Goal: Information Seeking & Learning: Check status

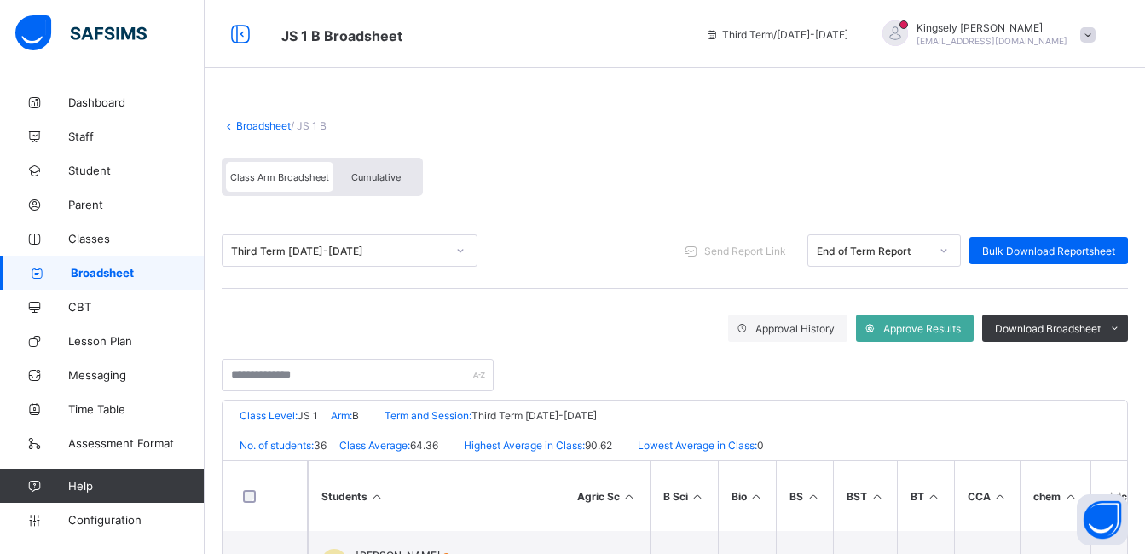
click at [109, 269] on span "Broadsheet" at bounding box center [138, 273] width 134 height 14
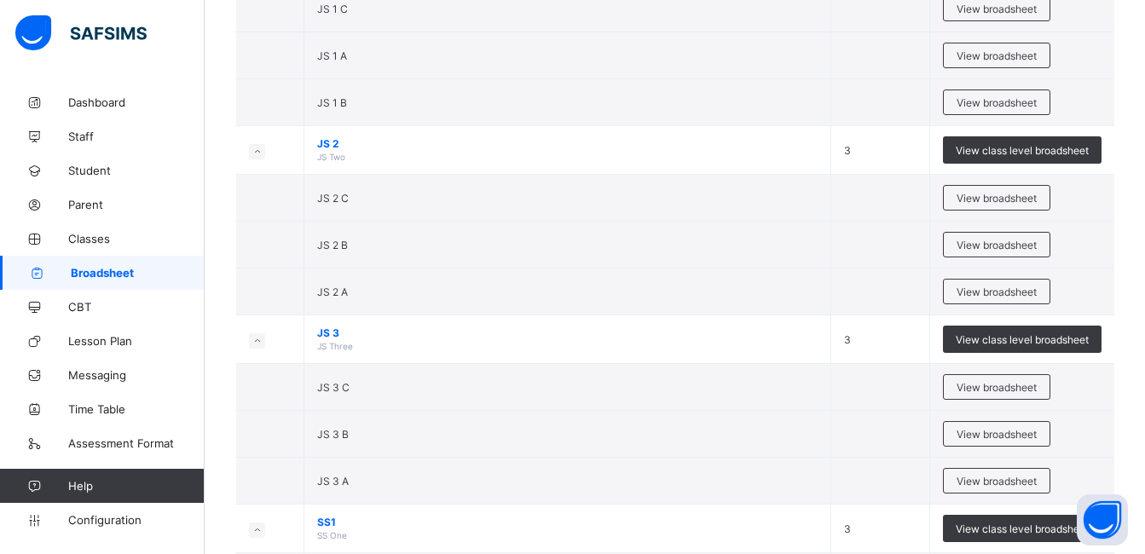
scroll to position [2490, 0]
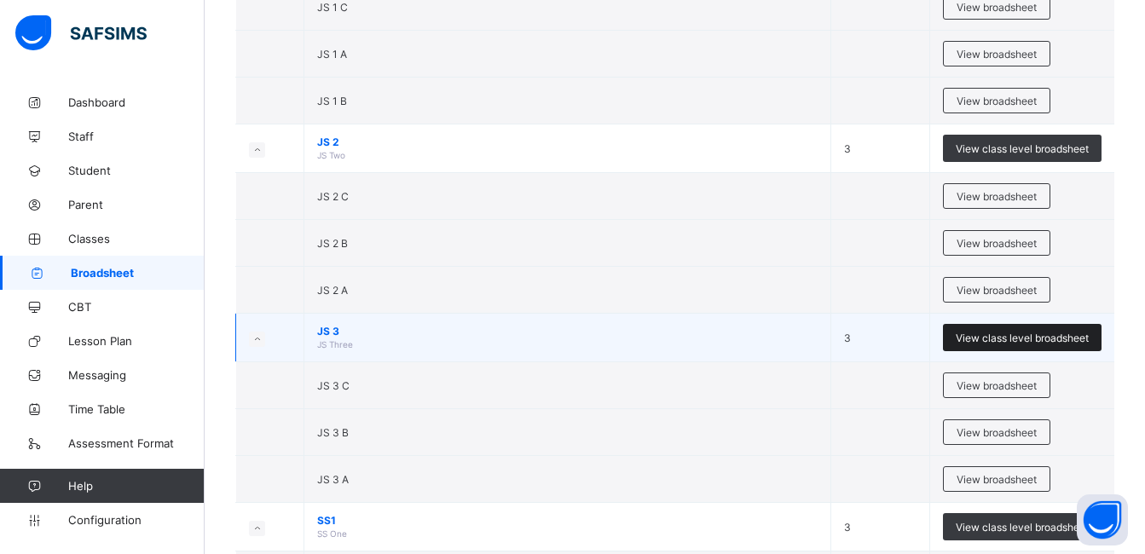
click at [1020, 341] on span "View class level broadsheet" at bounding box center [1022, 338] width 133 height 13
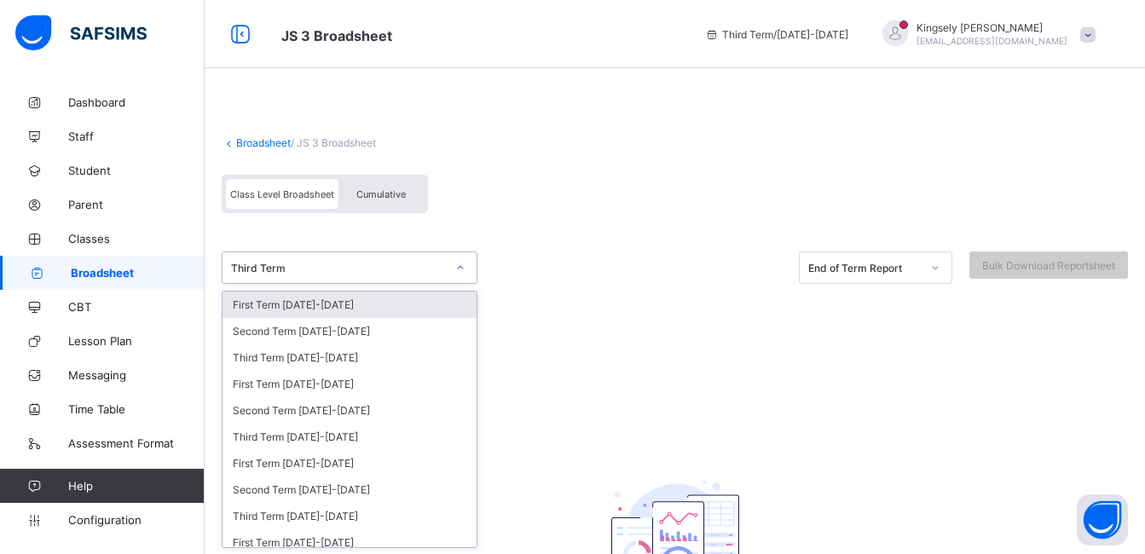
click at [452, 276] on div at bounding box center [460, 267] width 29 height 27
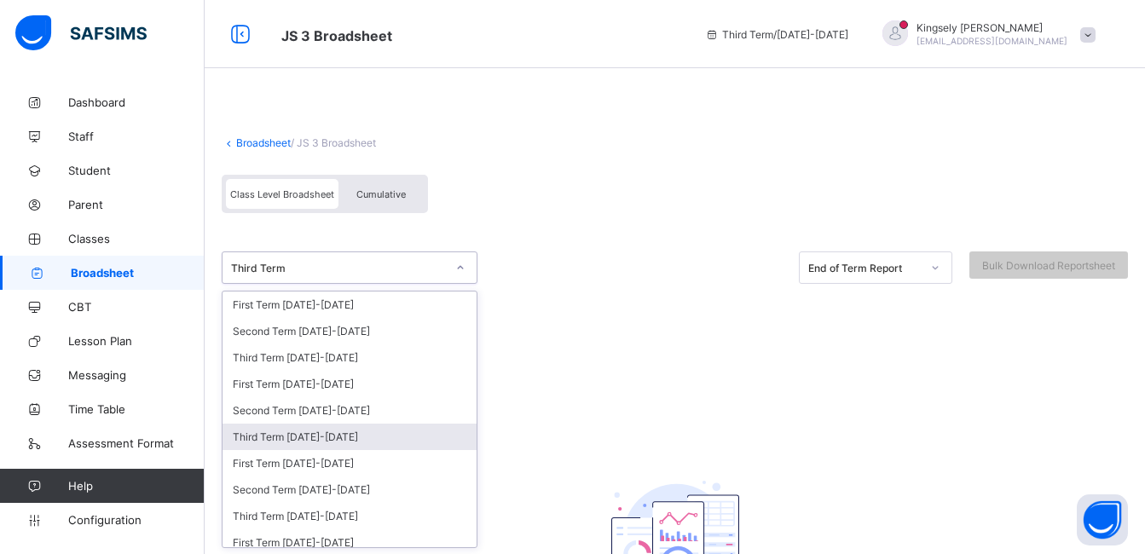
click at [301, 447] on div "Third Term [DATE]-[DATE]" at bounding box center [350, 437] width 254 height 26
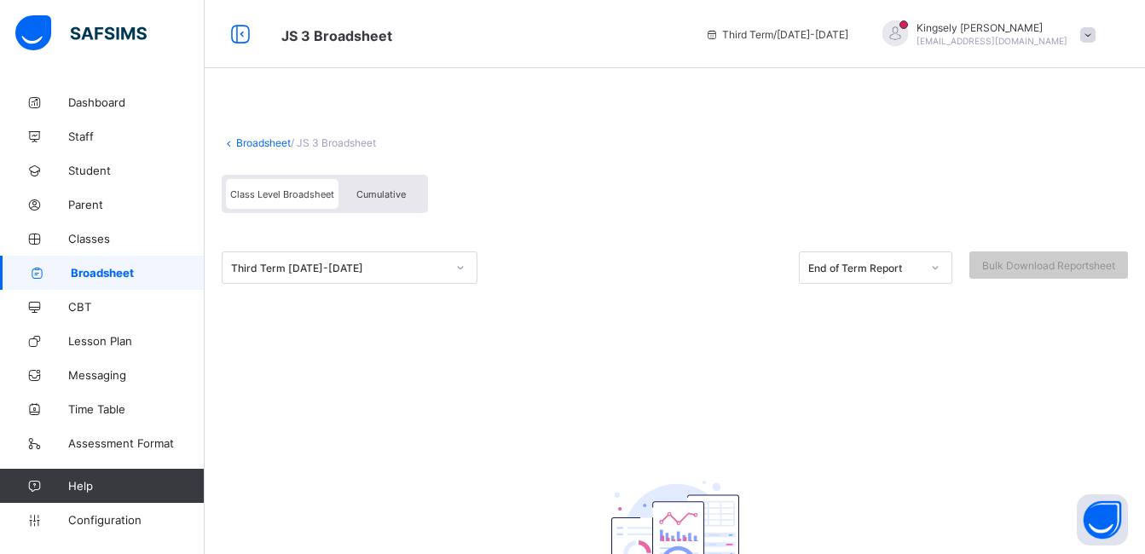
click at [449, 288] on div at bounding box center [675, 305] width 906 height 43
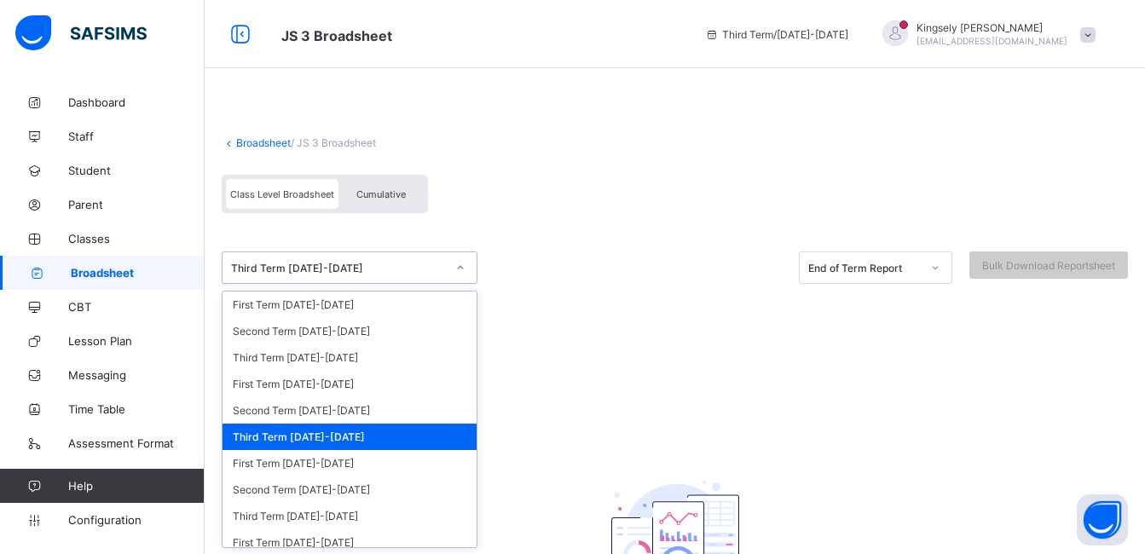
click at [453, 266] on div at bounding box center [460, 267] width 29 height 27
click at [285, 411] on div "Second Term [DATE]-[DATE]" at bounding box center [350, 410] width 254 height 26
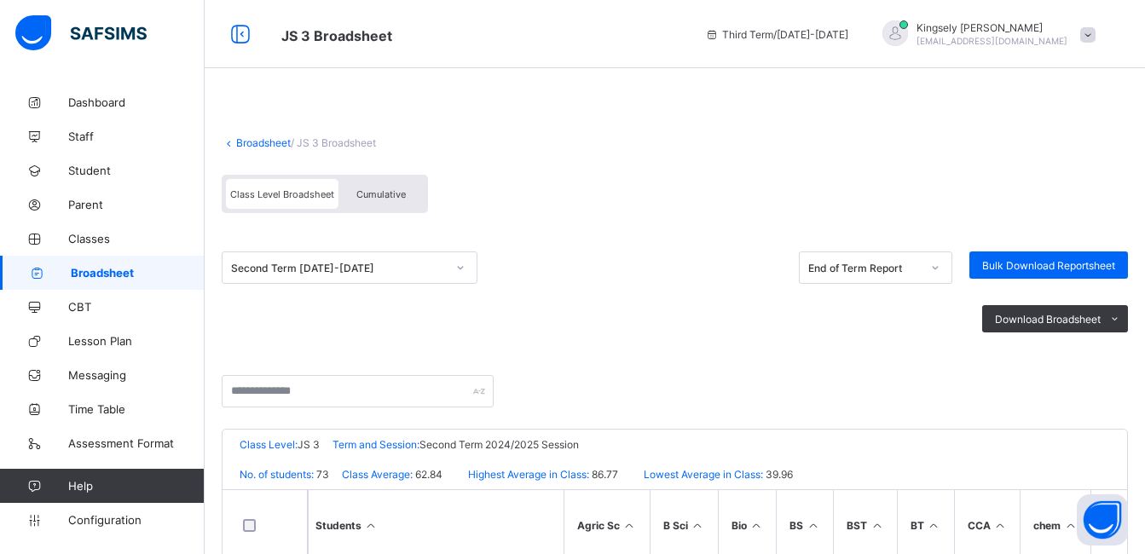
click at [613, 405] on div at bounding box center [675, 402] width 906 height 54
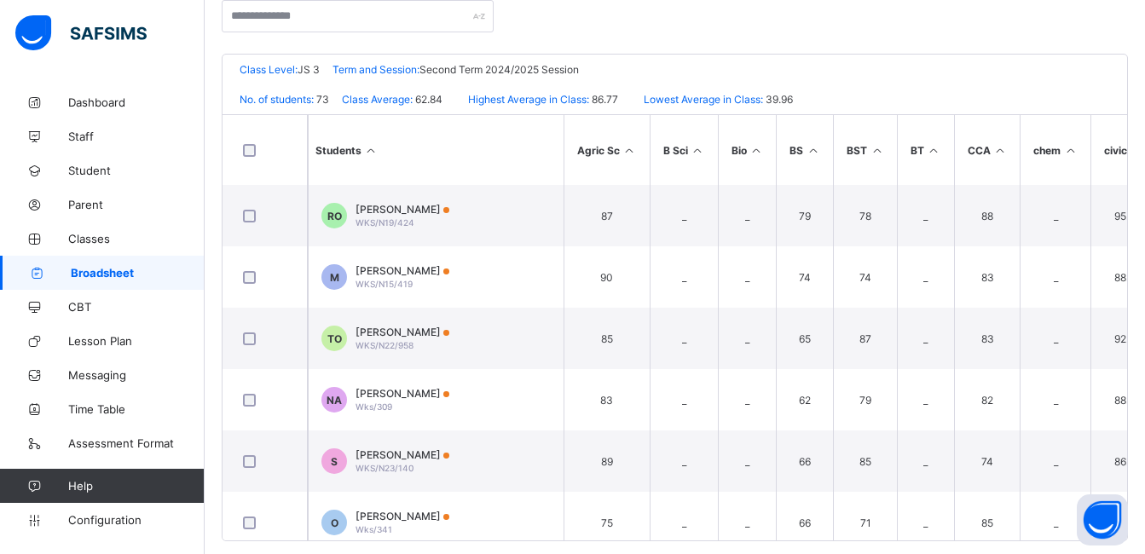
scroll to position [396, 0]
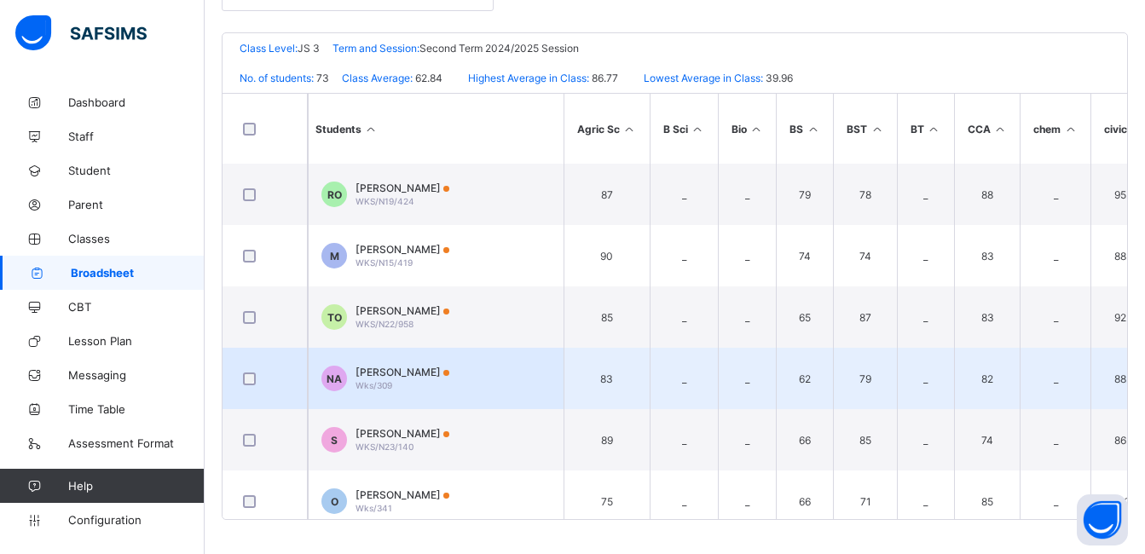
click at [764, 363] on td "_" at bounding box center [747, 378] width 59 height 61
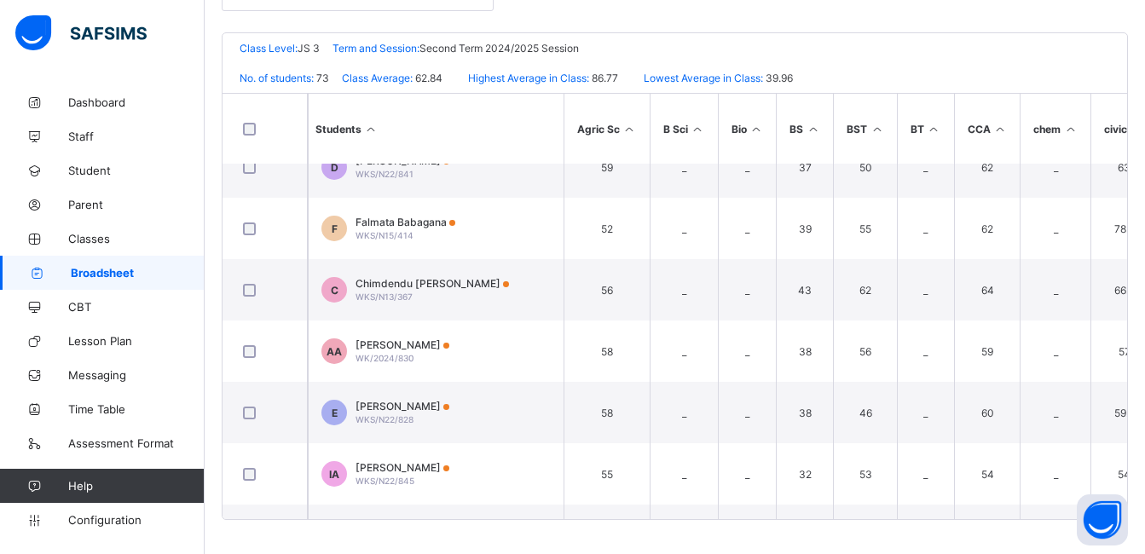
scroll to position [2973, 0]
